Goal: Task Accomplishment & Management: Manage account settings

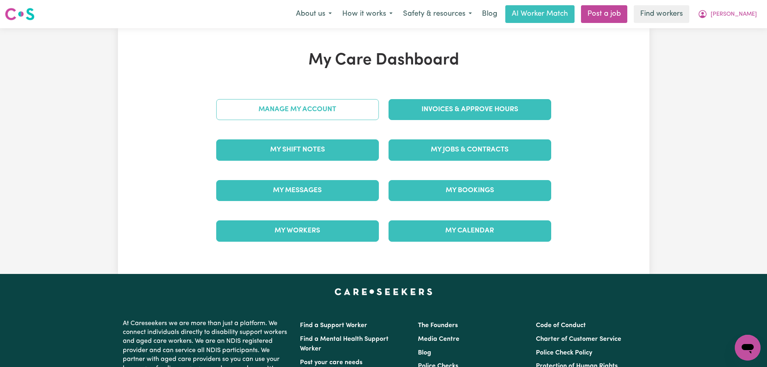
click at [338, 110] on link "Manage My Account" at bounding box center [297, 109] width 163 height 21
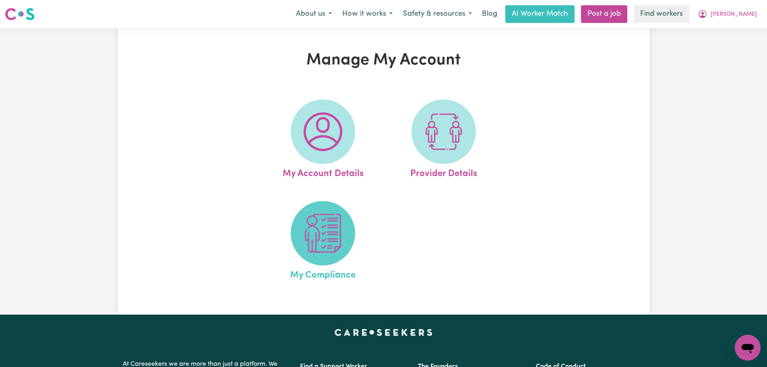
click at [318, 239] on img at bounding box center [323, 233] width 39 height 39
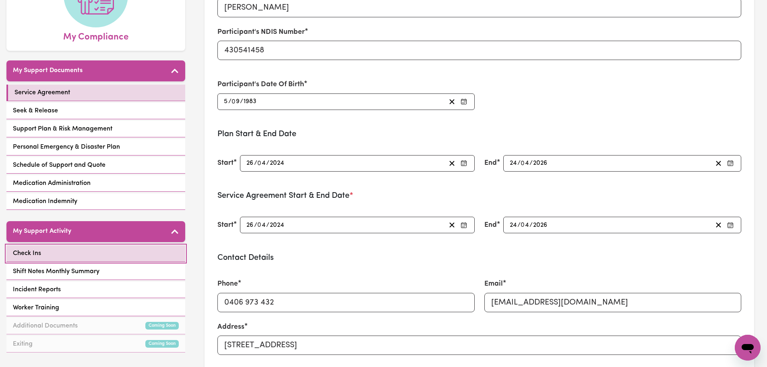
click at [87, 253] on link "Check Ins" at bounding box center [95, 253] width 179 height 17
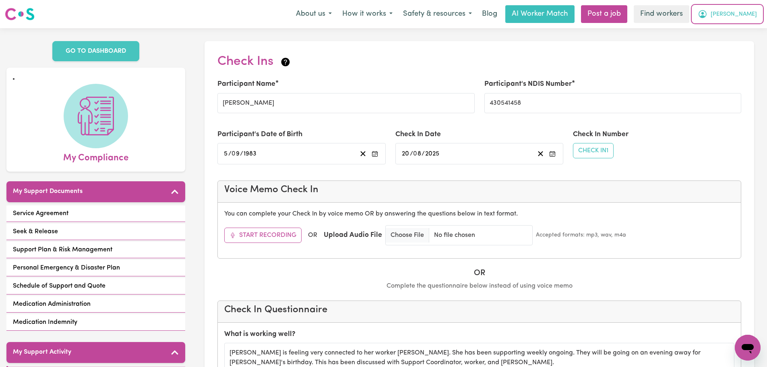
click at [708, 15] on icon "My Account" at bounding box center [703, 14] width 10 height 10
click at [741, 29] on link "My Dashboard" at bounding box center [730, 31] width 64 height 15
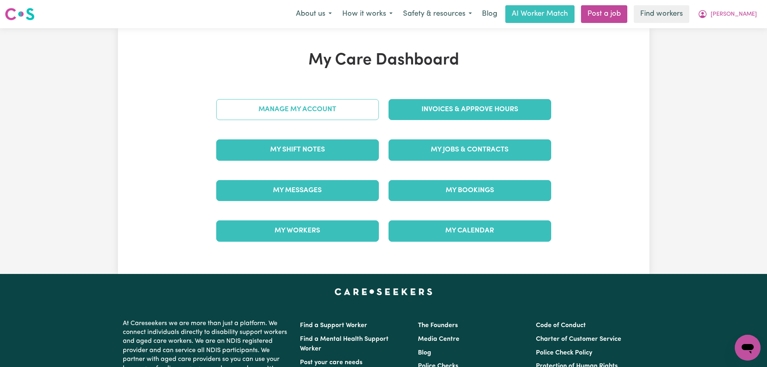
click at [348, 112] on link "Manage My Account" at bounding box center [297, 109] width 163 height 21
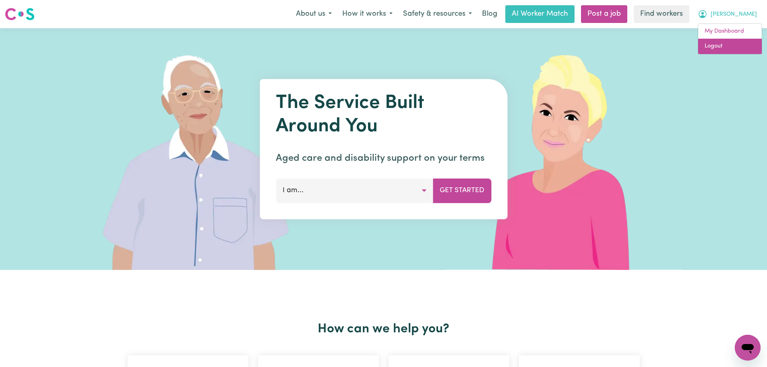
drag, startPoint x: 734, startPoint y: 50, endPoint x: 736, endPoint y: 43, distance: 7.3
click at [733, 50] on link "Logout" at bounding box center [730, 46] width 64 height 15
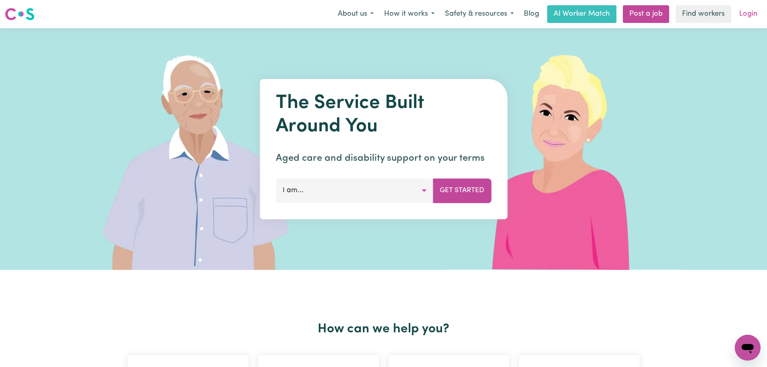
click at [754, 9] on link "Login" at bounding box center [748, 14] width 28 height 18
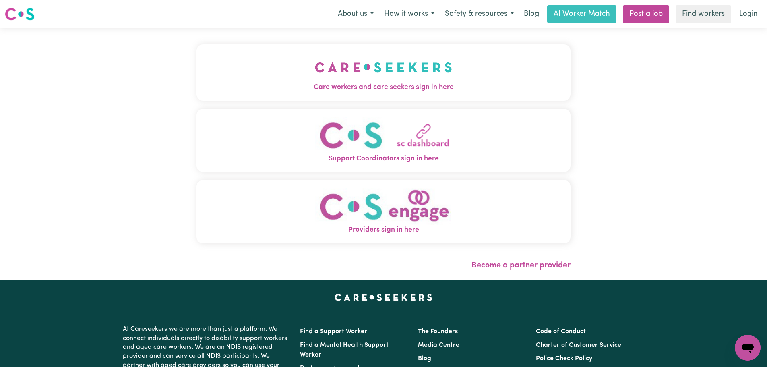
drag, startPoint x: 251, startPoint y: 85, endPoint x: 256, endPoint y: 82, distance: 6.1
click at [251, 85] on span "Care workers and care seekers sign in here" at bounding box center [384, 87] width 374 height 10
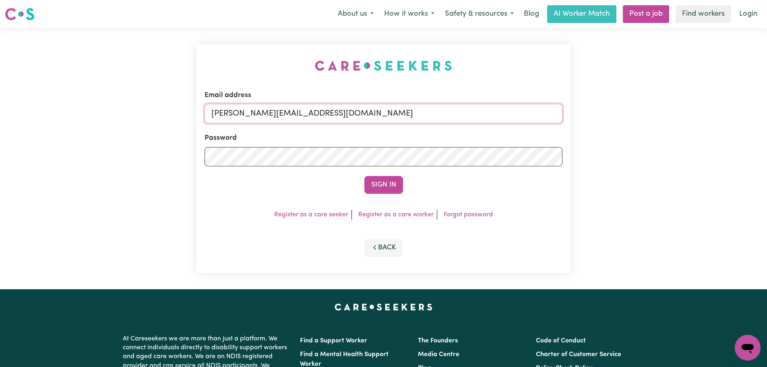
drag, startPoint x: 341, startPoint y: 106, endPoint x: 341, endPoint y: 122, distance: 16.5
click at [341, 106] on input "[PERSON_NAME][EMAIL_ADDRESS][DOMAIN_NAME]" at bounding box center [384, 113] width 358 height 19
click at [332, 114] on input "[PERSON_NAME][EMAIL_ADDRESS][DOMAIN_NAME]" at bounding box center [384, 113] width 358 height 19
drag, startPoint x: 355, startPoint y: 112, endPoint x: 252, endPoint y: 109, distance: 102.3
click at [252, 110] on input "[EMAIL_ADDRESS][PERSON_NAME][DOMAIN_NAME]" at bounding box center [384, 113] width 358 height 19
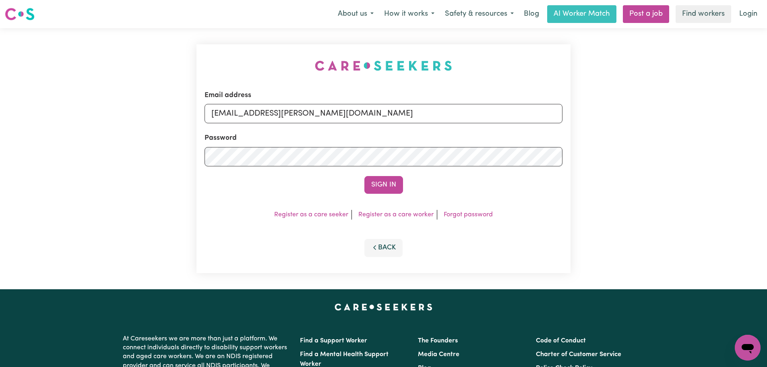
click at [364, 176] on button "Sign In" at bounding box center [383, 185] width 39 height 18
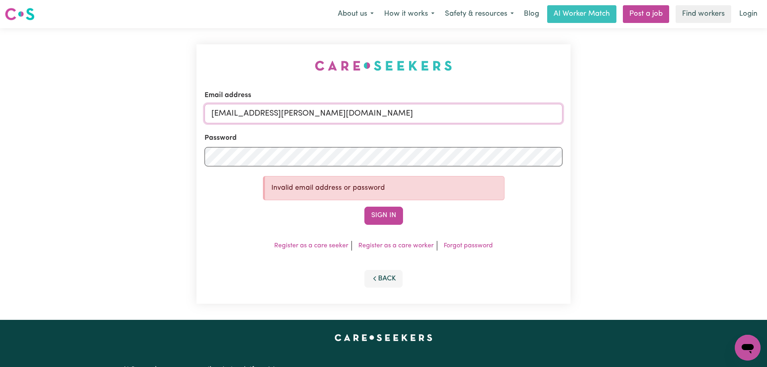
paste input "[PERSON_NAME]"
drag, startPoint x: 271, startPoint y: 114, endPoint x: 252, endPoint y: 113, distance: 19.3
click at [252, 113] on input "[EMAIL_ADDRESS][PERSON_NAME][DOMAIN_NAME]" at bounding box center [384, 113] width 358 height 19
click at [384, 213] on button "Sign In" at bounding box center [383, 216] width 39 height 18
click at [382, 215] on button "Sign In" at bounding box center [383, 216] width 39 height 18
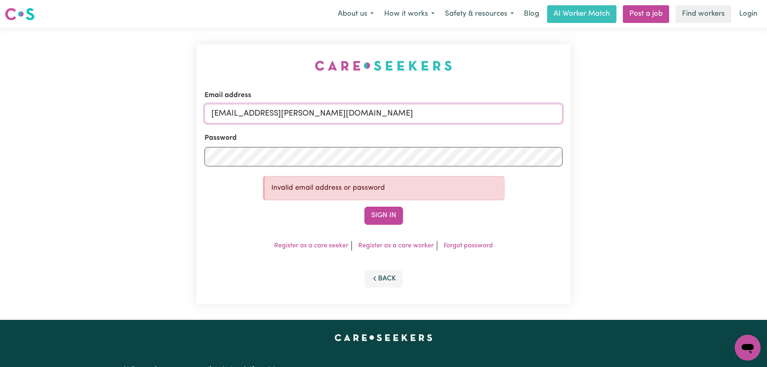
click at [396, 112] on input "[EMAIL_ADDRESS][PERSON_NAME][DOMAIN_NAME]" at bounding box center [384, 113] width 358 height 19
click at [389, 215] on button "Sign In" at bounding box center [383, 216] width 39 height 18
click at [288, 110] on input "[EMAIL_ADDRESS][PERSON_NAME][DOMAIN_NAME]" at bounding box center [384, 113] width 358 height 19
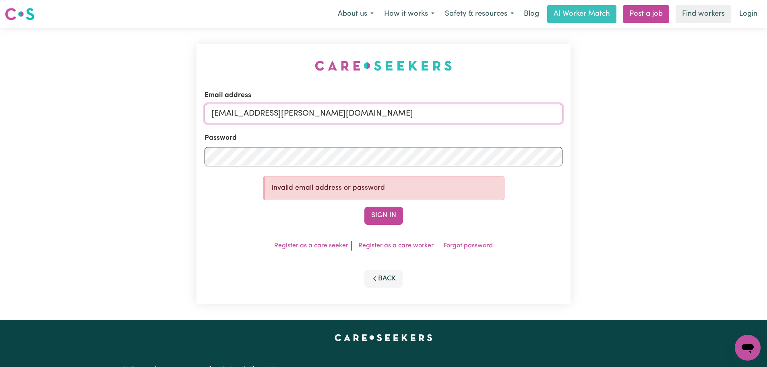
click at [288, 110] on input "[EMAIL_ADDRESS][PERSON_NAME][DOMAIN_NAME]" at bounding box center [384, 113] width 358 height 19
click at [404, 114] on input "[EMAIL_ADDRESS][PERSON_NAME][DOMAIN_NAME]" at bounding box center [384, 113] width 358 height 19
click at [376, 215] on button "Sign In" at bounding box center [383, 216] width 39 height 18
paste input "[PERSON_NAME]"
drag, startPoint x: 391, startPoint y: 115, endPoint x: 254, endPoint y: 110, distance: 136.2
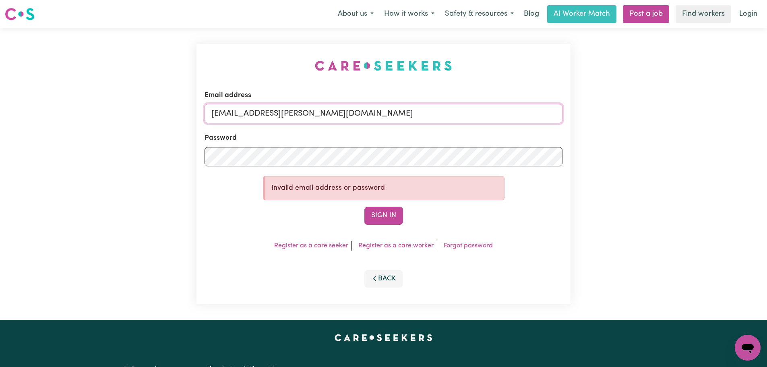
click at [254, 110] on input "[EMAIL_ADDRESS][PERSON_NAME][DOMAIN_NAME]" at bounding box center [384, 113] width 358 height 19
type input "[EMAIL_ADDRESS][PERSON_NAME][DOMAIN_NAME]"
click at [376, 218] on button "Sign In" at bounding box center [383, 216] width 39 height 18
click at [385, 208] on button "Sign In" at bounding box center [383, 216] width 39 height 18
click at [315, 116] on input "[EMAIL_ADDRESS][PERSON_NAME][DOMAIN_NAME]" at bounding box center [384, 113] width 358 height 19
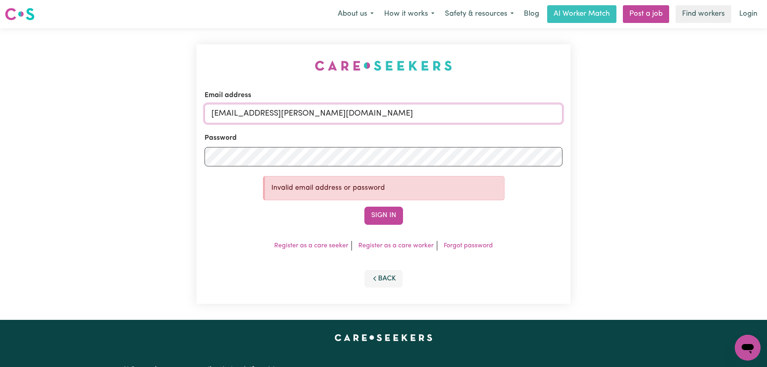
click at [315, 116] on input "[EMAIL_ADDRESS][PERSON_NAME][DOMAIN_NAME]" at bounding box center [384, 113] width 358 height 19
type input "[PERSON_NAME][EMAIL_ADDRESS][DOMAIN_NAME]"
click at [391, 209] on button "Sign In" at bounding box center [383, 216] width 39 height 18
